Goal: Task Accomplishment & Management: Use online tool/utility

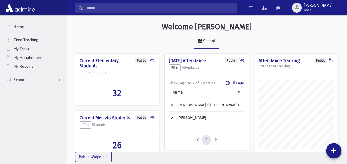
scroll to position [268, 281]
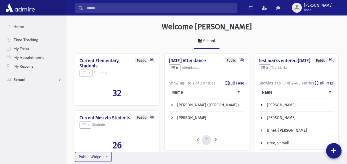
click at [23, 78] on span "School" at bounding box center [20, 79] width 12 height 5
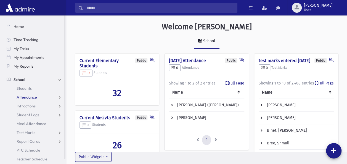
click at [34, 96] on span "Attendance" at bounding box center [27, 97] width 20 height 5
click at [29, 104] on span "Entry" at bounding box center [25, 106] width 9 height 5
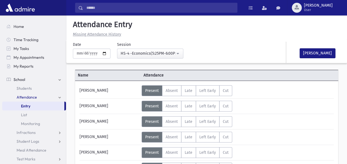
scroll to position [8, 0]
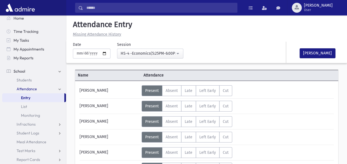
click at [131, 139] on div "[PERSON_NAME]" at bounding box center [109, 137] width 65 height 11
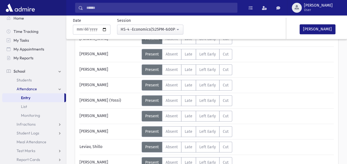
scroll to position [177, 0]
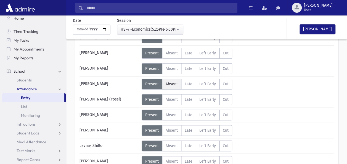
click at [173, 82] on span "Absent" at bounding box center [172, 84] width 12 height 5
click at [124, 98] on div "[PERSON_NAME] (Yossi)" at bounding box center [109, 99] width 65 height 11
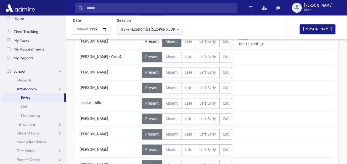
scroll to position [221, 0]
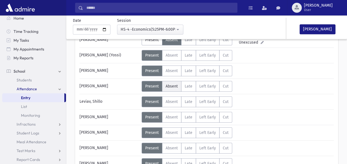
click at [172, 81] on label "Absent A" at bounding box center [171, 86] width 19 height 11
click at [104, 87] on div "[PERSON_NAME]" at bounding box center [109, 86] width 65 height 11
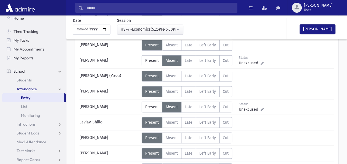
scroll to position [199, 0]
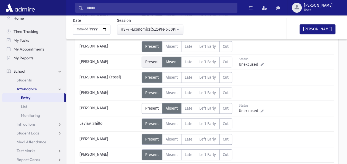
click at [150, 60] on span "Present" at bounding box center [152, 62] width 14 height 5
click at [117, 151] on div "[PERSON_NAME]" at bounding box center [109, 154] width 65 height 11
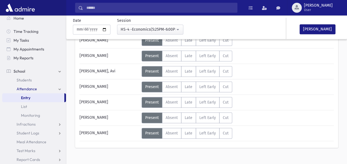
scroll to position [350, 0]
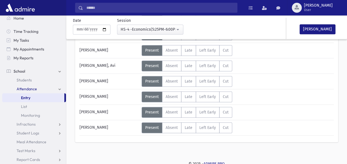
click at [114, 108] on div "[PERSON_NAME]" at bounding box center [109, 112] width 65 height 11
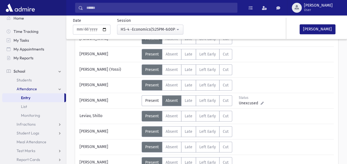
scroll to position [206, 0]
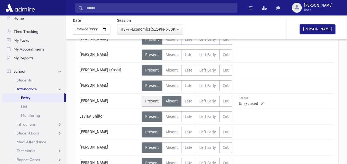
click at [151, 100] on span "Present" at bounding box center [152, 101] width 14 height 5
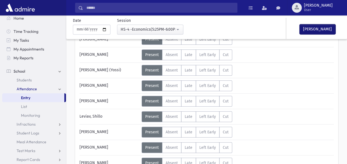
click at [311, 27] on button "[PERSON_NAME]" at bounding box center [318, 29] width 36 height 10
